Goal: Ask a question

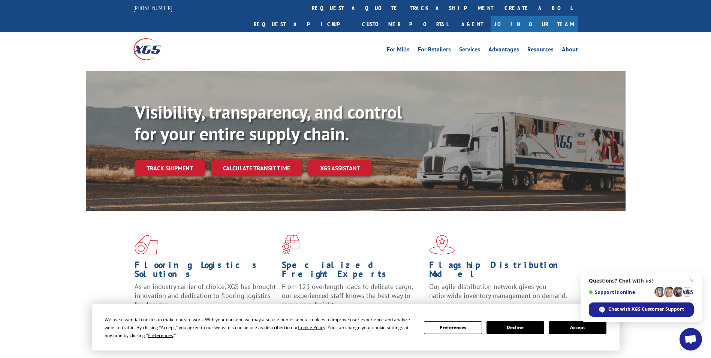
click at [588, 324] on button "Accept" at bounding box center [578, 327] width 58 height 13
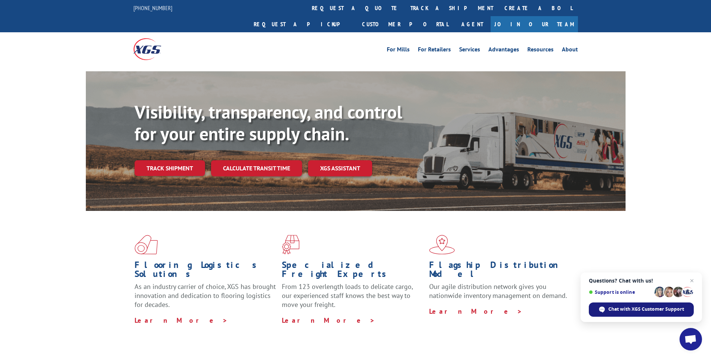
click at [655, 309] on span "Chat with XGS Customer Support" at bounding box center [647, 309] width 76 height 7
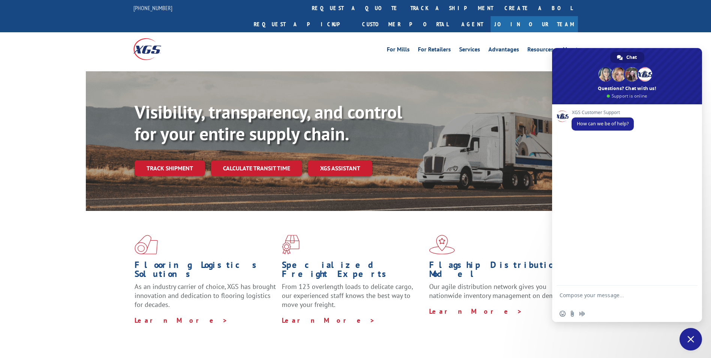
click at [594, 292] on textarea "Compose your message..." at bounding box center [619, 298] width 118 height 13
type textarea "received freight damaged roll of carpet"
click at [693, 340] on span "Close chat" at bounding box center [691, 339] width 7 height 7
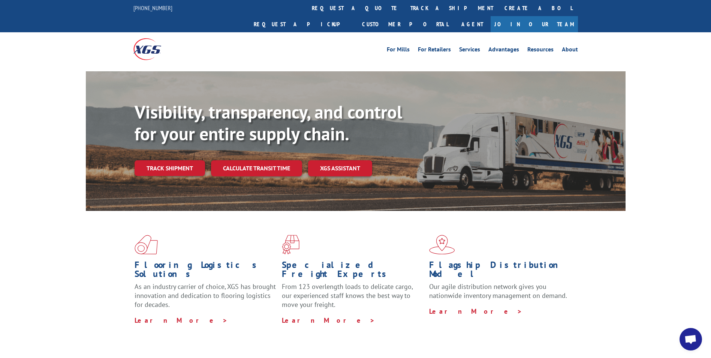
click at [690, 338] on span "Open chat" at bounding box center [691, 339] width 12 height 10
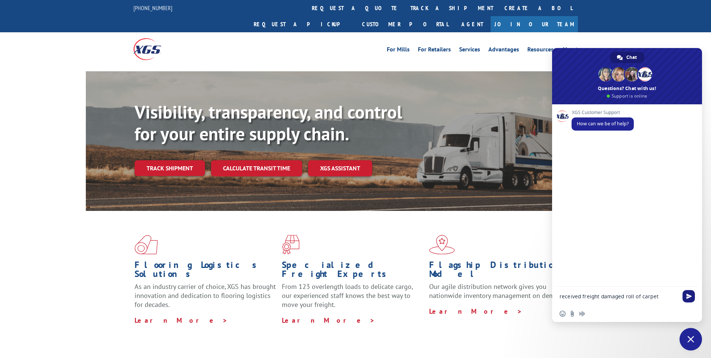
click at [687, 296] on span "Send" at bounding box center [690, 296] width 6 height 6
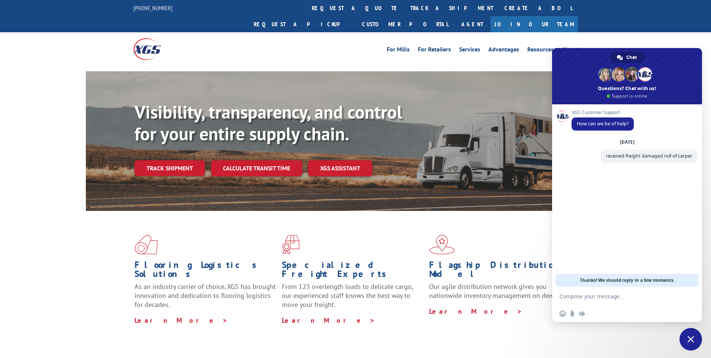
click at [590, 297] on textarea "Compose your message..." at bounding box center [619, 296] width 118 height 7
paste textarea "[PHONE_NUMBER]"
drag, startPoint x: 613, startPoint y: 295, endPoint x: 508, endPoint y: 300, distance: 105.5
drag, startPoint x: 589, startPoint y: 298, endPoint x: 565, endPoint y: 296, distance: 24.1
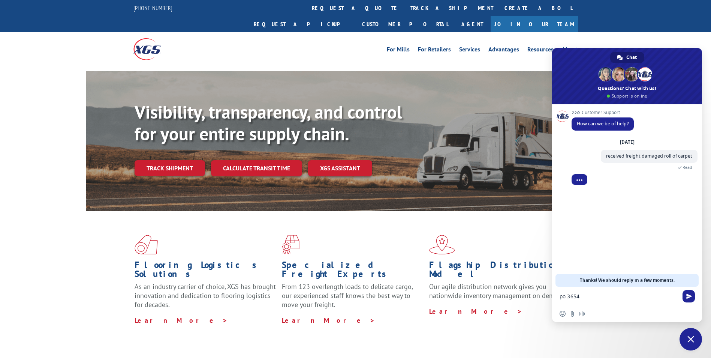
click at [565, 296] on textarea "po 3654" at bounding box center [619, 296] width 118 height 7
paste textarea "36549063"
type textarea "po36549063"
click at [688, 294] on span "Send" at bounding box center [690, 296] width 6 height 6
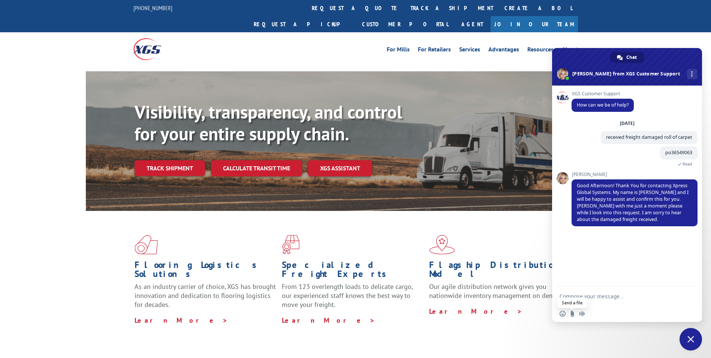
click at [573, 315] on input "Send a file" at bounding box center [573, 313] width 6 height 6
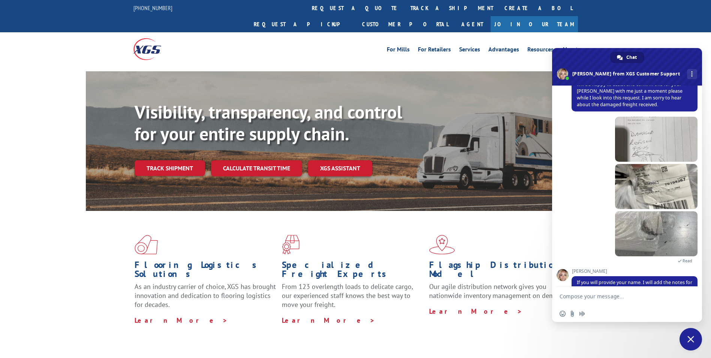
scroll to position [132, 0]
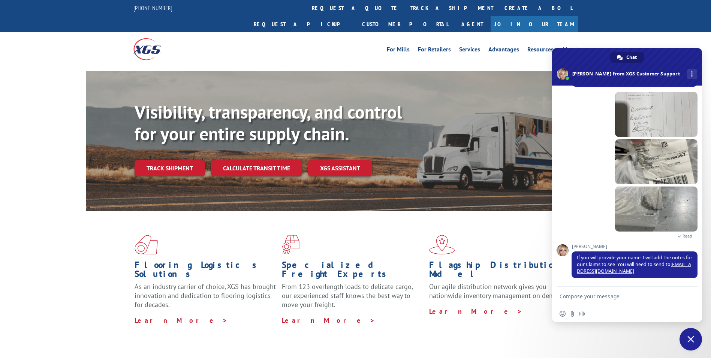
click at [598, 294] on textarea "Compose your message..." at bounding box center [619, 296] width 118 height 7
type textarea "[PERSON_NAME] from store 2736 homedepot lapeer"
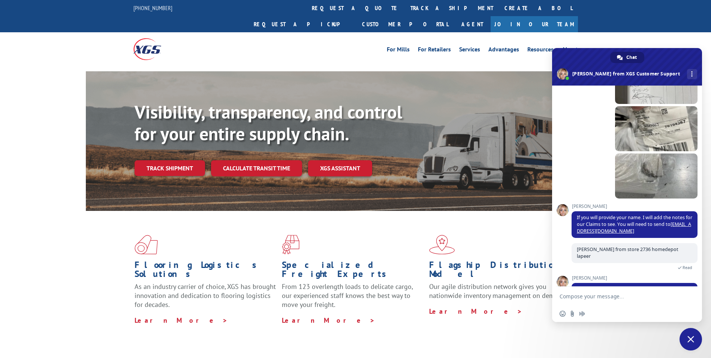
scroll to position [183, 0]
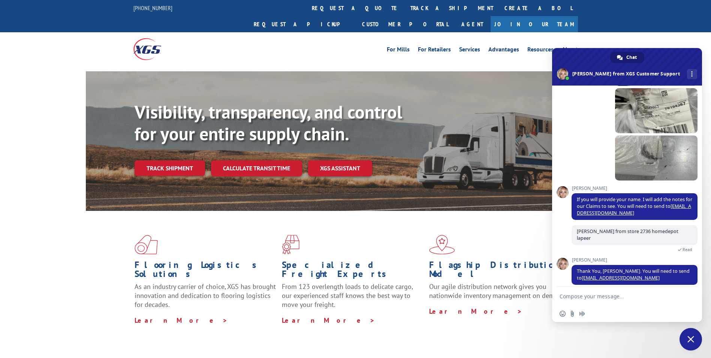
click at [658, 295] on textarea "Compose your message..." at bounding box center [619, 296] width 118 height 7
type textarea "thank you"
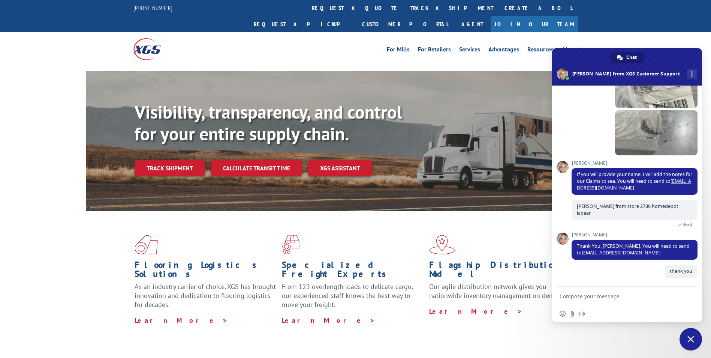
scroll to position [202, 0]
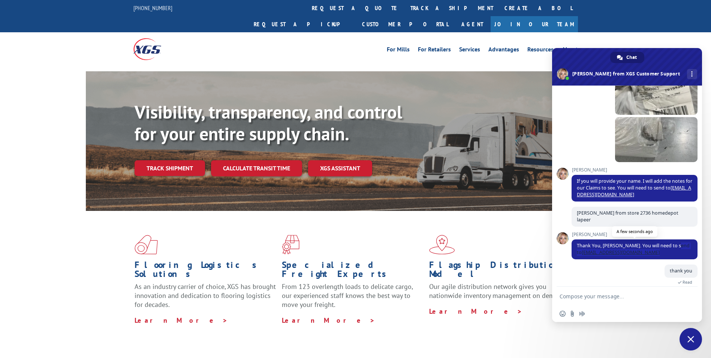
drag, startPoint x: 670, startPoint y: 247, endPoint x: 582, endPoint y: 251, distance: 88.6
click at [582, 251] on span "Thank You, [PERSON_NAME]. You will need to send to [EMAIL_ADDRESS][DOMAIN_NAME]" at bounding box center [635, 249] width 126 height 20
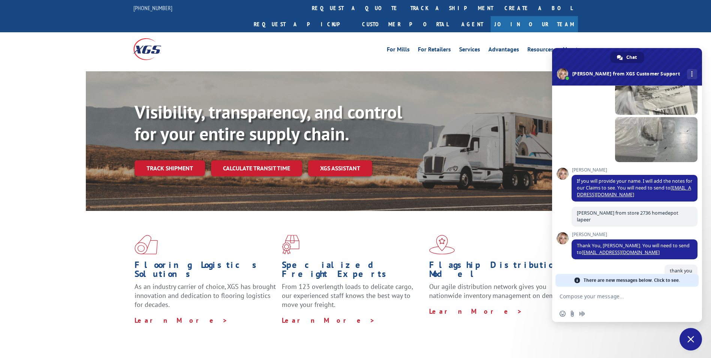
click at [636, 282] on span "There are new messages below. Click to see." at bounding box center [632, 280] width 96 height 13
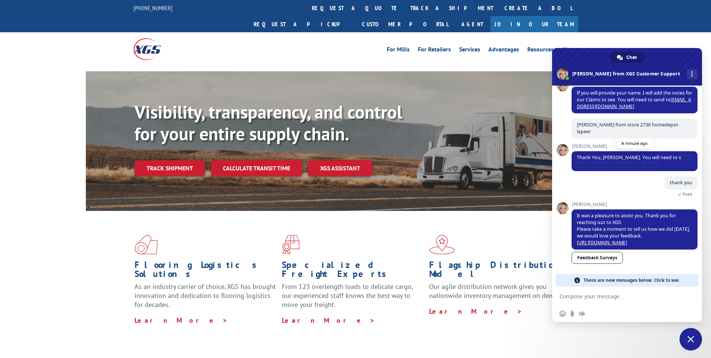
drag, startPoint x: 671, startPoint y: 160, endPoint x: 582, endPoint y: 161, distance: 89.2
click at [582, 161] on span "Thank You, [PERSON_NAME]. You will need to send to [EMAIL_ADDRESS][DOMAIN_NAME]" at bounding box center [635, 161] width 126 height 20
copy span "[EMAIL_ADDRESS][DOMAIN_NAME]"
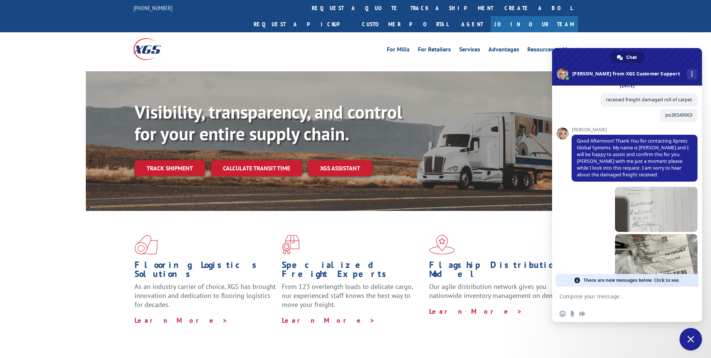
scroll to position [0, 0]
